Goal: Complete application form

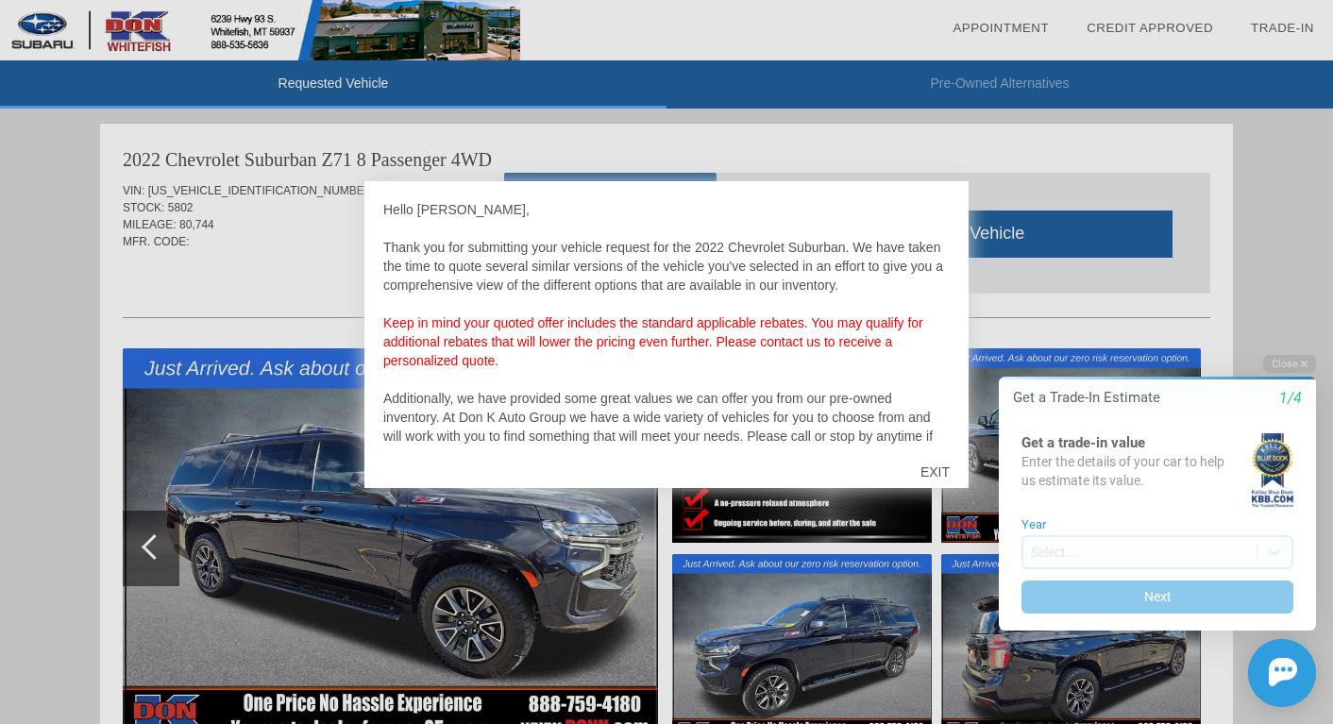
click at [942, 480] on div "EXIT" at bounding box center [935, 472] width 67 height 57
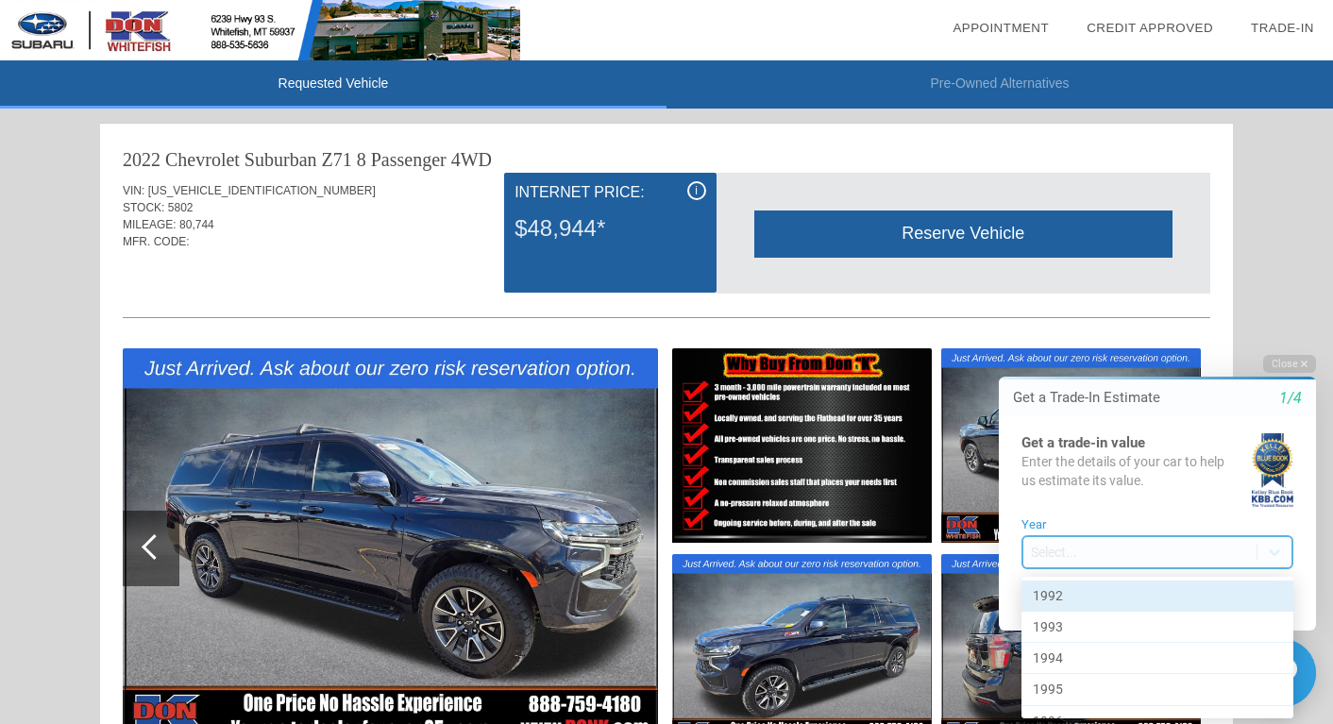
click at [1200, 338] on body "Welcome! Get a Trade-In Estimate 1/4 Get a trade-in value Enter the details of …" at bounding box center [1146, 338] width 374 height 0
click at [1200, 551] on div at bounding box center [1146, 531] width 374 height 386
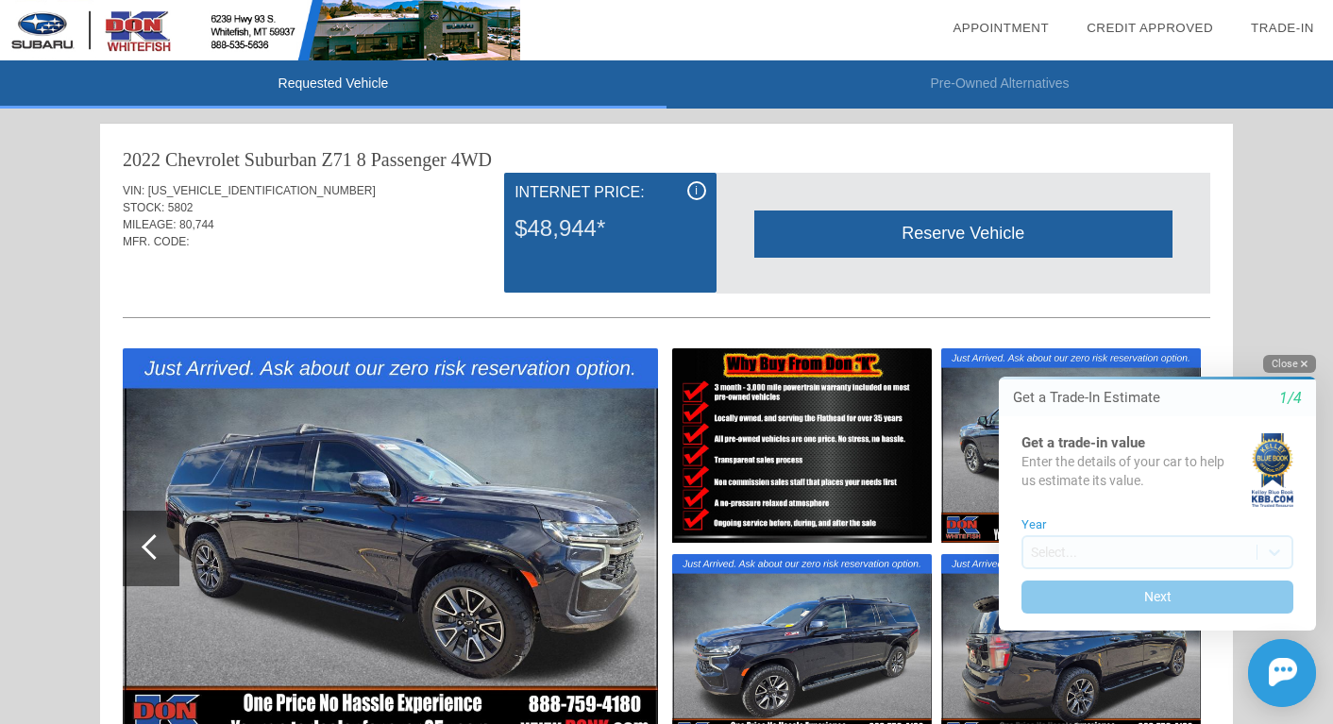
click at [1294, 368] on button "Close" at bounding box center [1290, 364] width 53 height 18
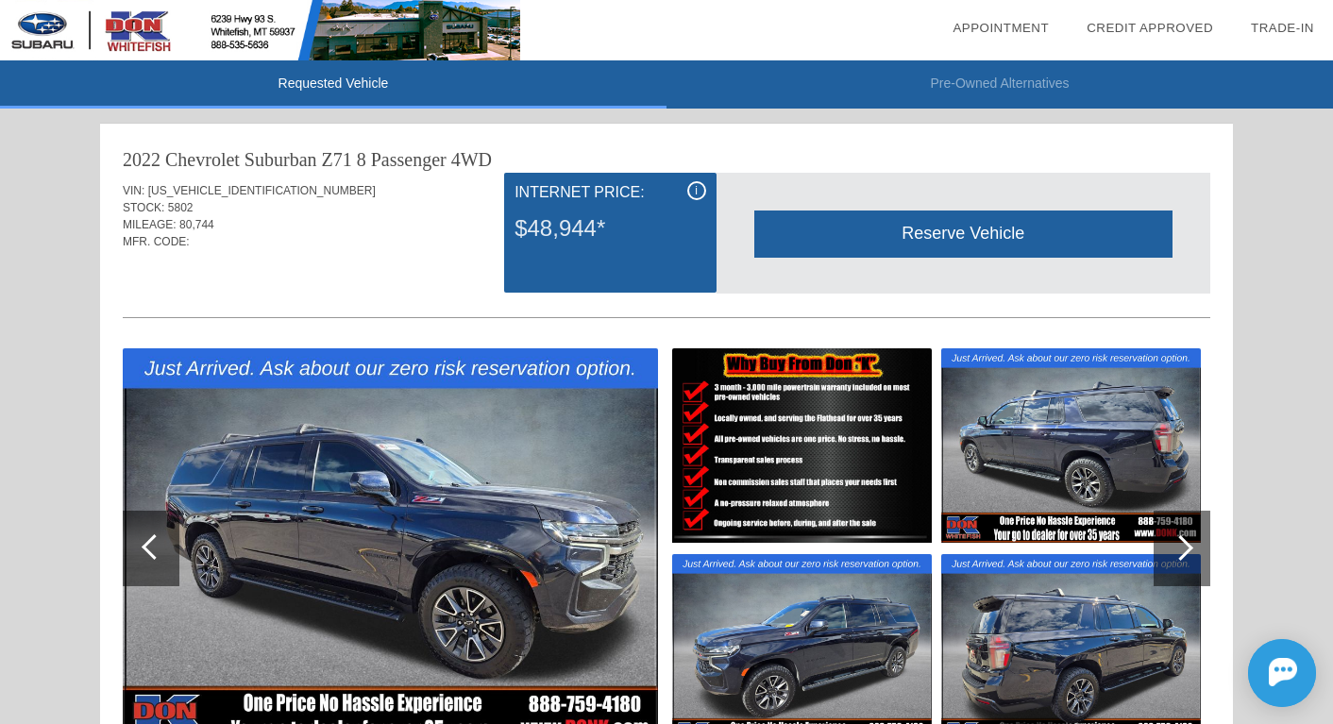
click at [1009, 229] on div "Reserve Vehicle" at bounding box center [964, 234] width 418 height 46
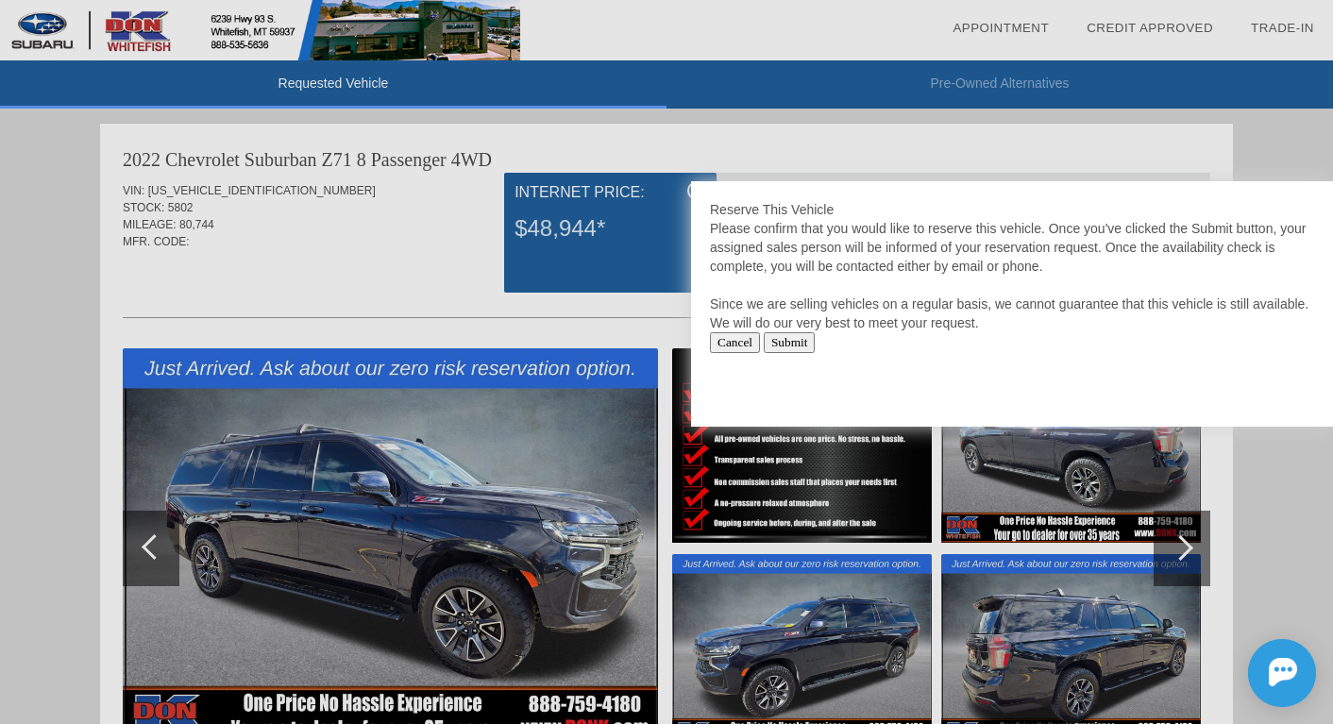
click at [810, 342] on input "Submit" at bounding box center [790, 342] width 52 height 21
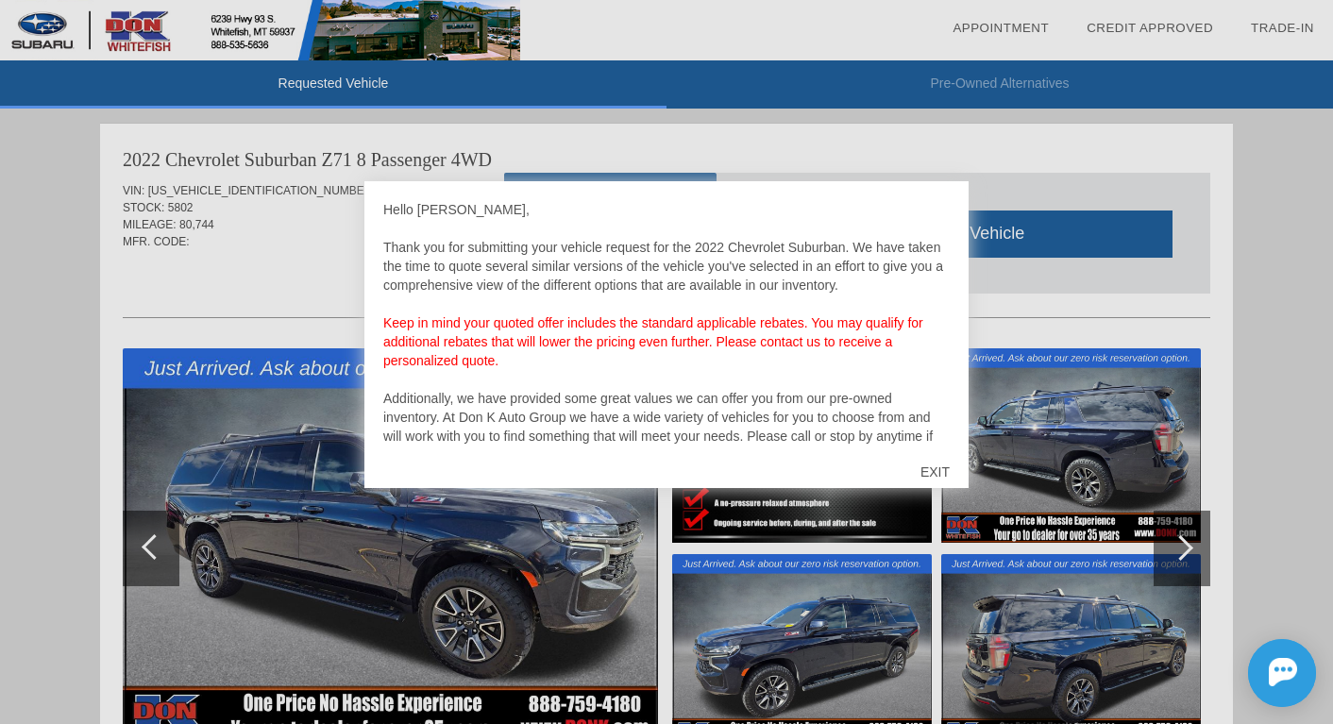
click at [938, 462] on div "EXIT" at bounding box center [935, 472] width 67 height 57
